Goal: Transaction & Acquisition: Purchase product/service

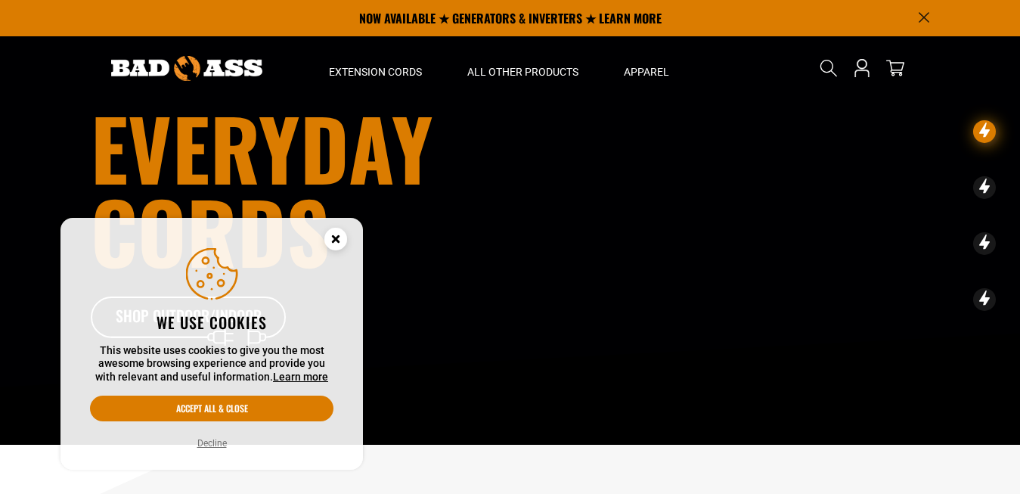
click at [338, 237] on icon "Cookie Consent" at bounding box center [335, 238] width 5 height 5
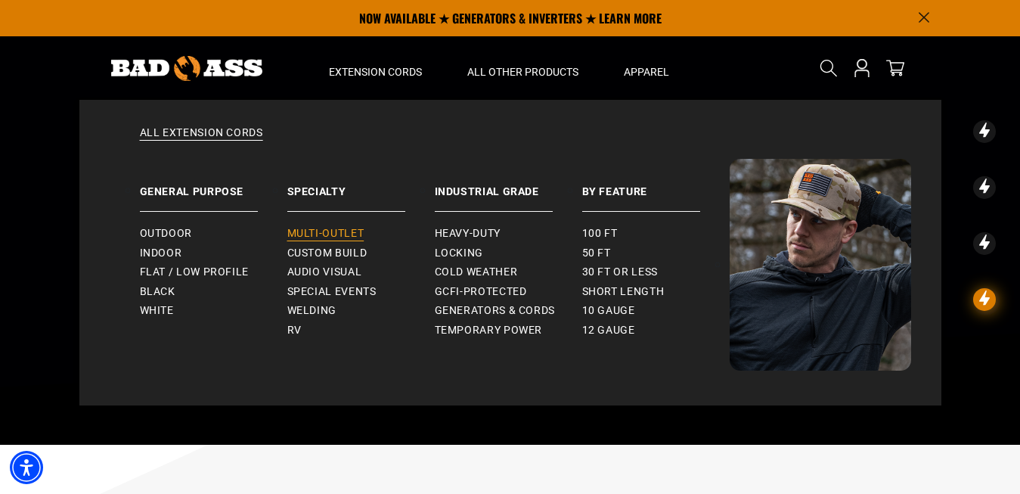
click at [321, 227] on link "Multi-Outlet" at bounding box center [360, 234] width 147 height 20
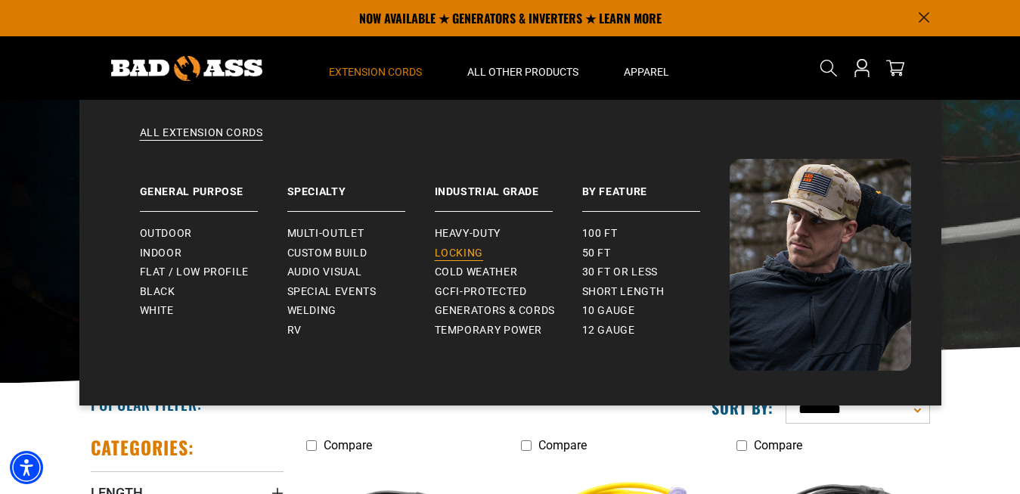
click at [460, 258] on span "Locking" at bounding box center [459, 254] width 48 height 14
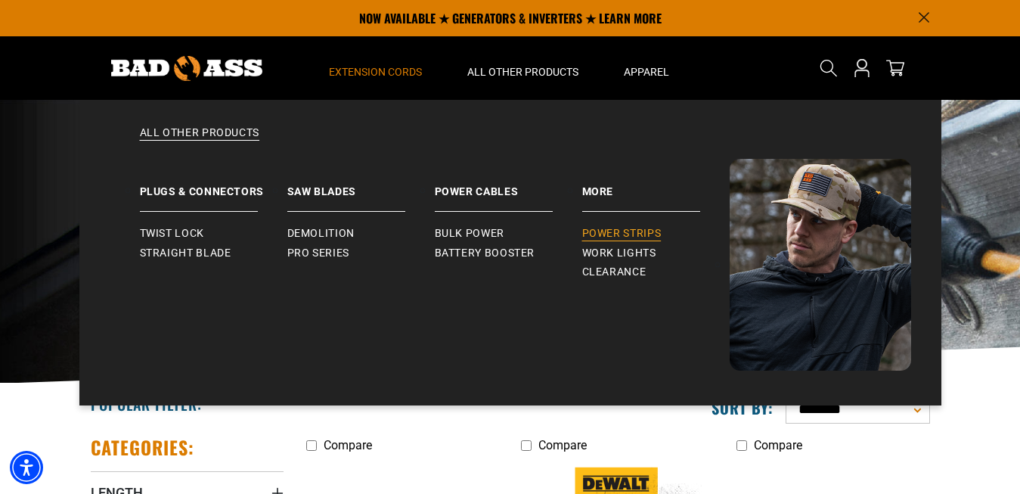
click at [622, 237] on span "Power Strips" at bounding box center [621, 234] width 79 height 14
